Goal: Task Accomplishment & Management: Manage account settings

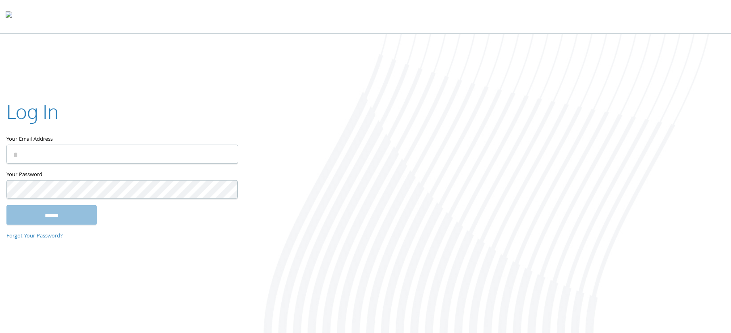
type input "**********"
click at [125, 156] on input "Your Email Address" at bounding box center [122, 154] width 232 height 19
type input "**********"
